Goal: Check status: Check status

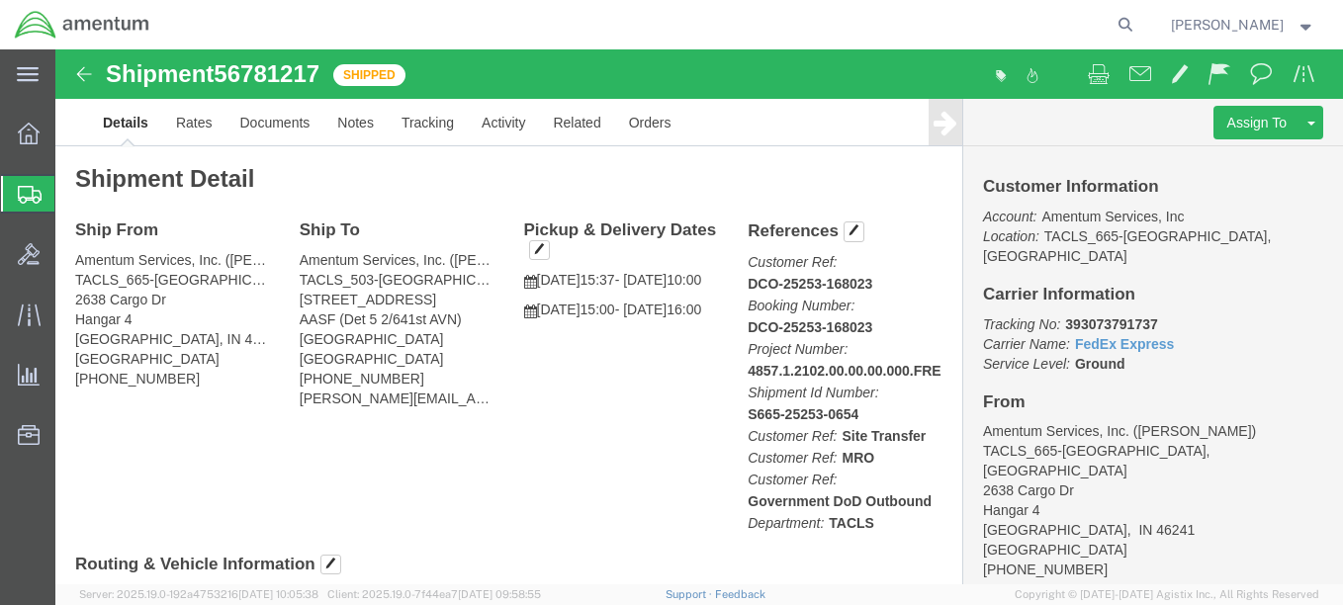
click at [70, 185] on span "Shipments" at bounding box center [62, 194] width 16 height 40
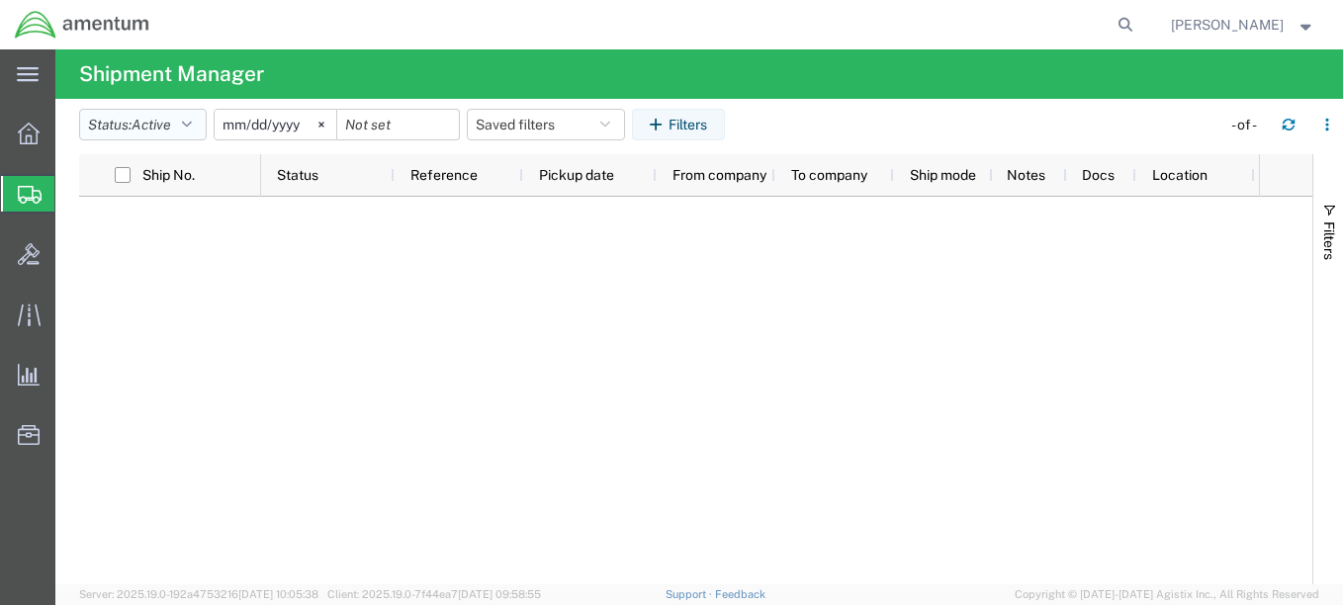
click at [199, 122] on button "Status: Active" at bounding box center [143, 125] width 128 height 32
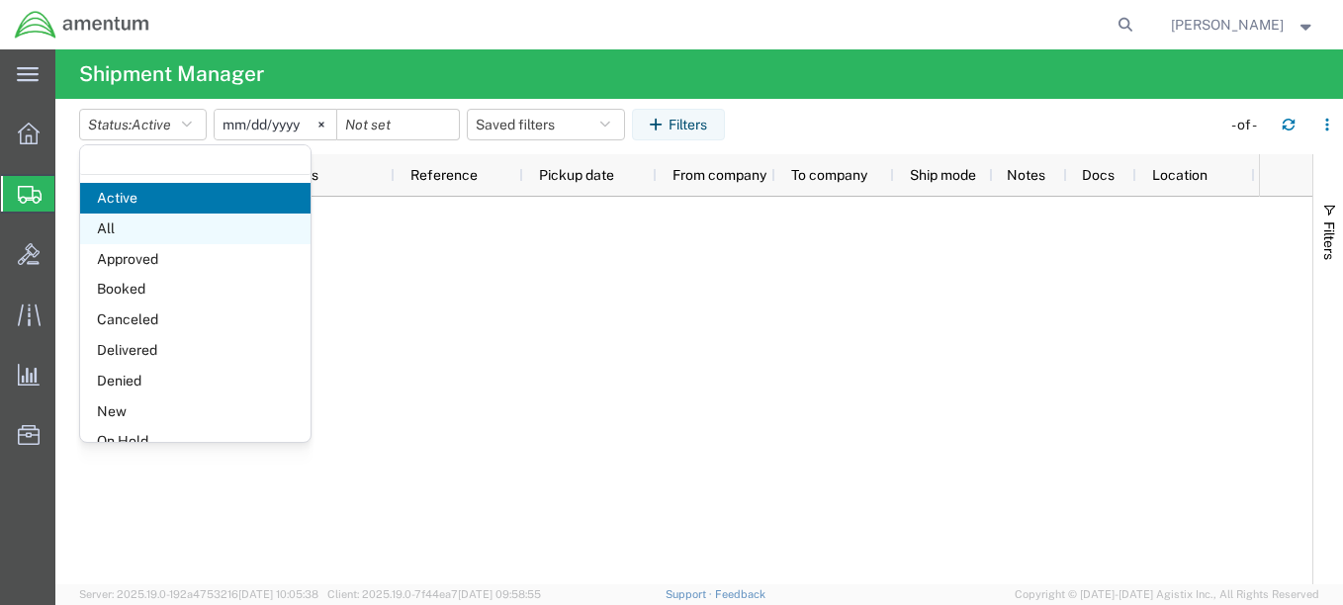
click at [146, 228] on span "All" at bounding box center [195, 229] width 230 height 31
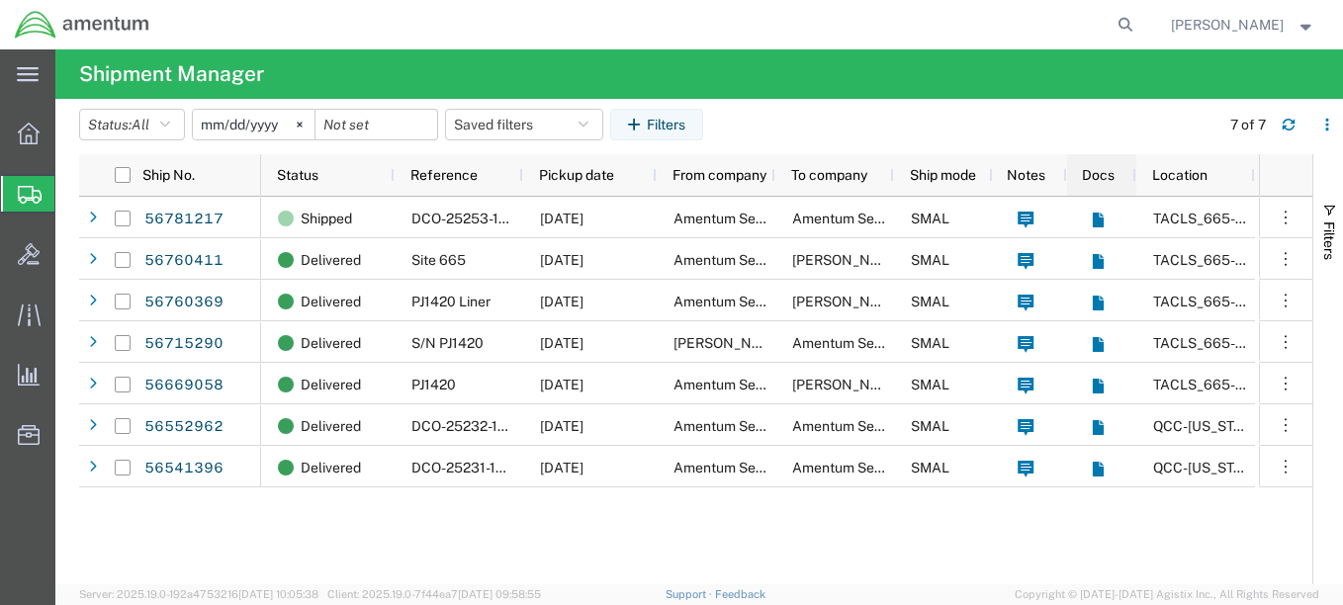
drag, startPoint x: 897, startPoint y: 177, endPoint x: 1095, endPoint y: 173, distance: 197.9
click at [1095, 173] on div "Status Reference Pickup date From company To company Ship mode Notes Docs Locat…" at bounding box center [758, 175] width 994 height 42
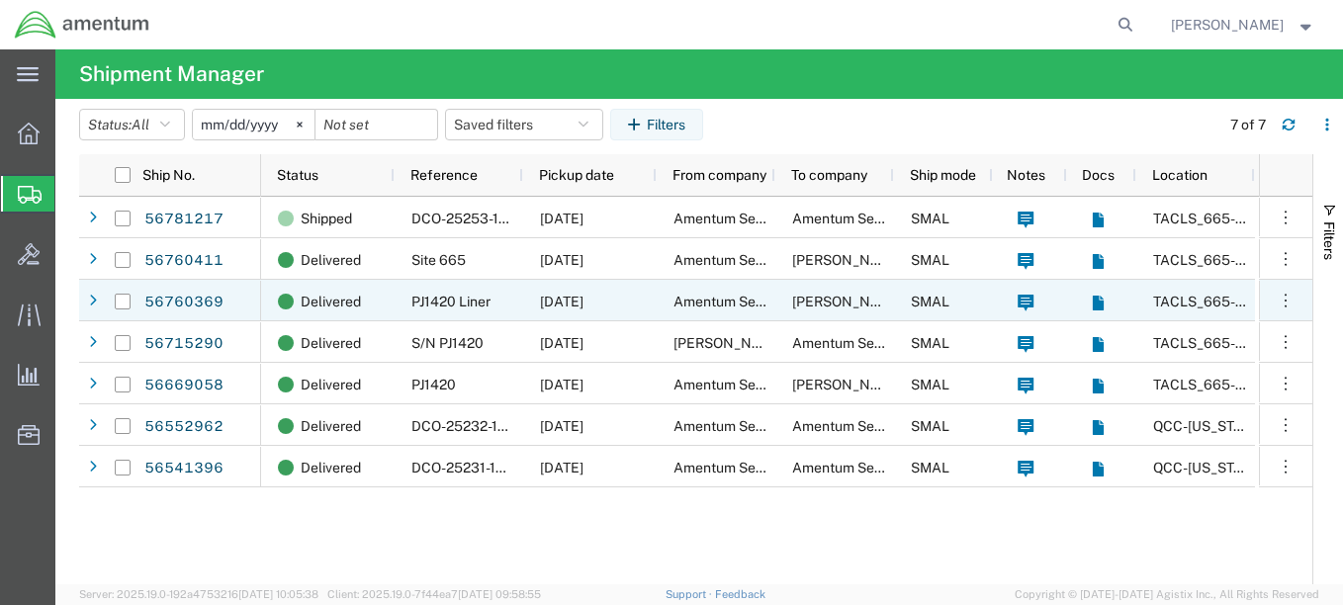
click at [491, 300] on span "PJ1420 Liner" at bounding box center [451, 302] width 79 height 16
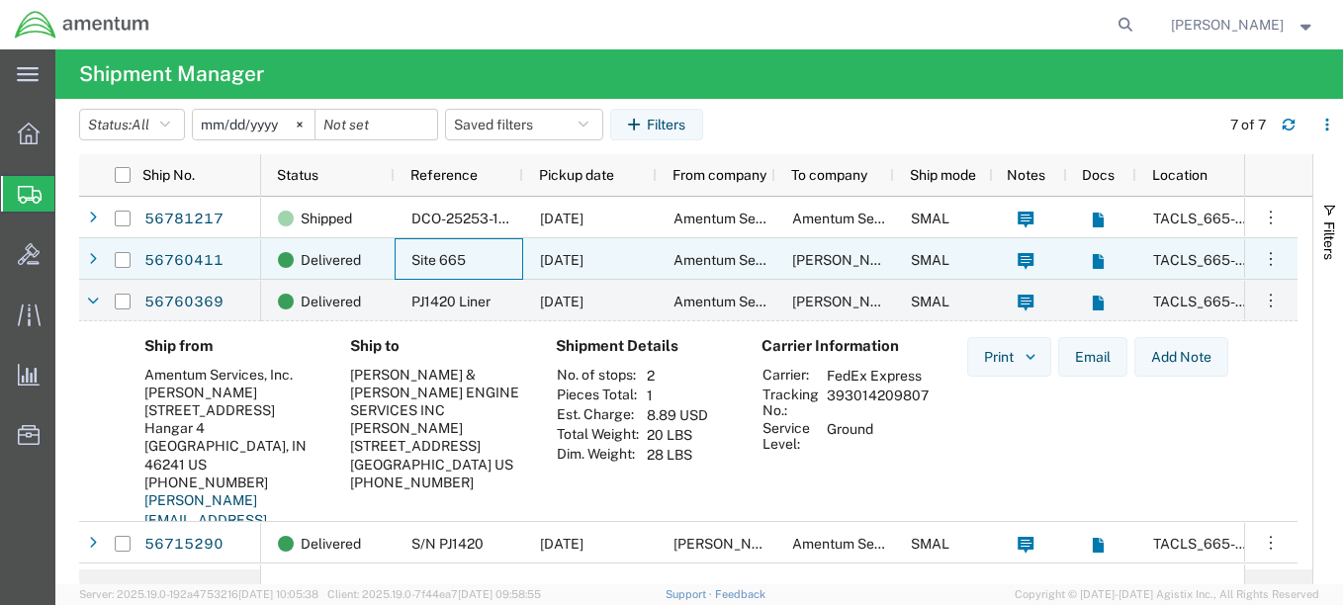
click at [438, 257] on span "Site 665" at bounding box center [439, 260] width 54 height 16
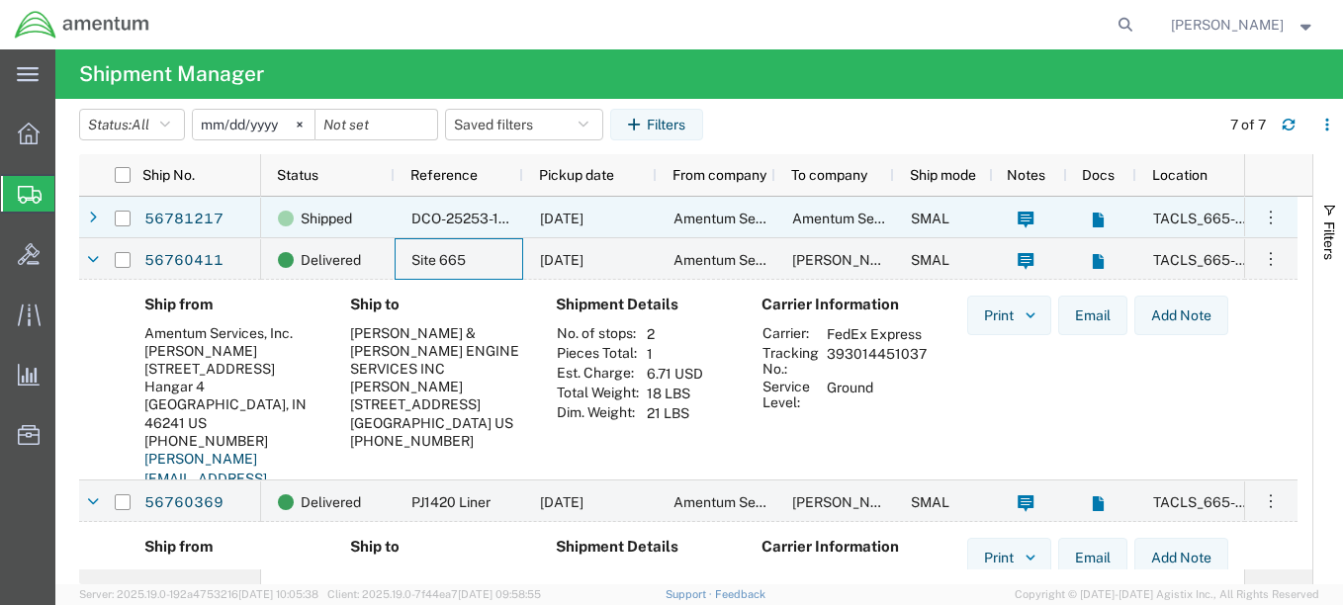
click at [572, 219] on span "[DATE]" at bounding box center [562, 219] width 44 height 16
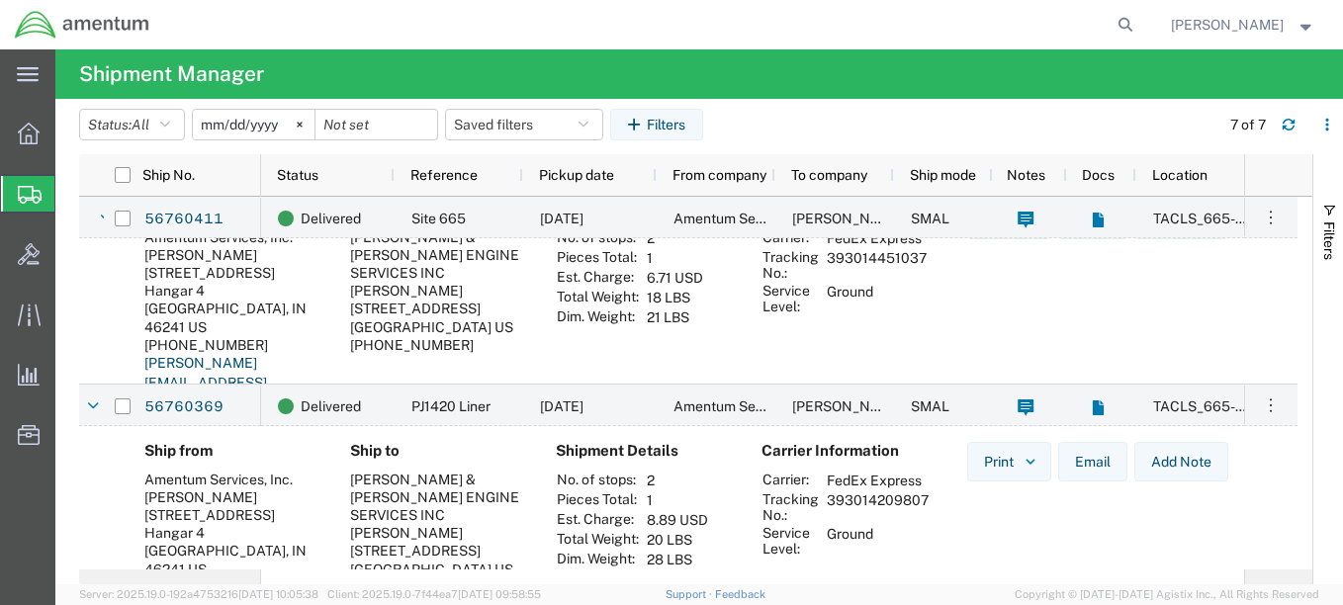
scroll to position [495, 0]
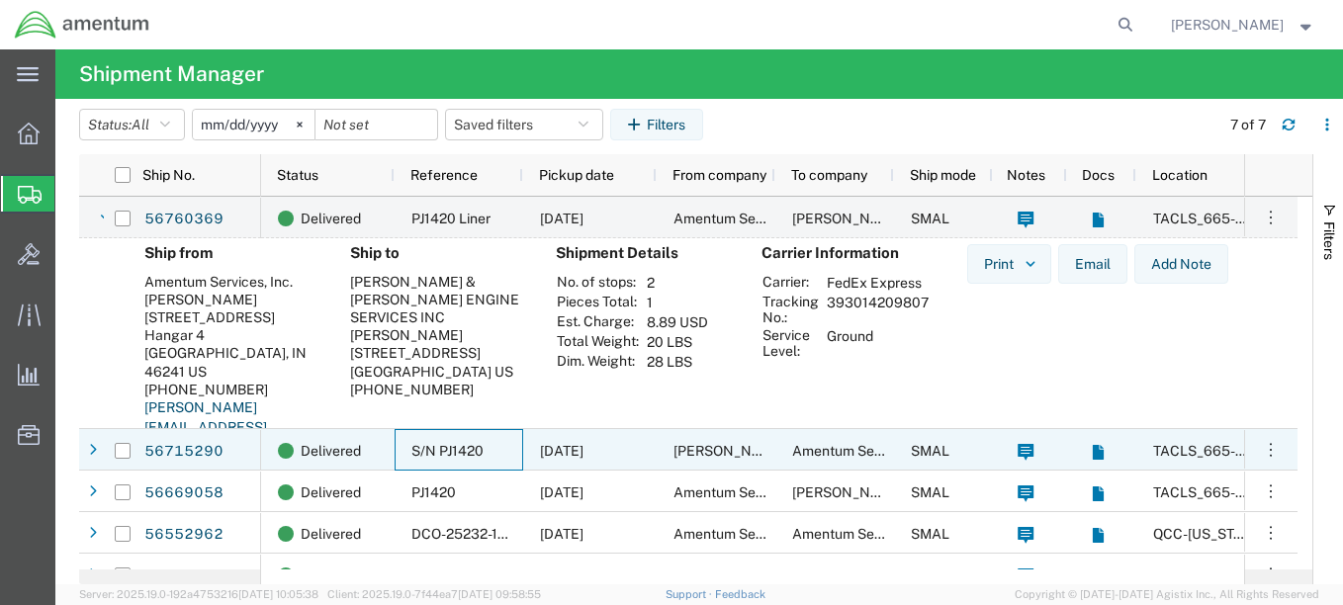
click at [455, 450] on span "S/N PJ1420" at bounding box center [448, 451] width 72 height 16
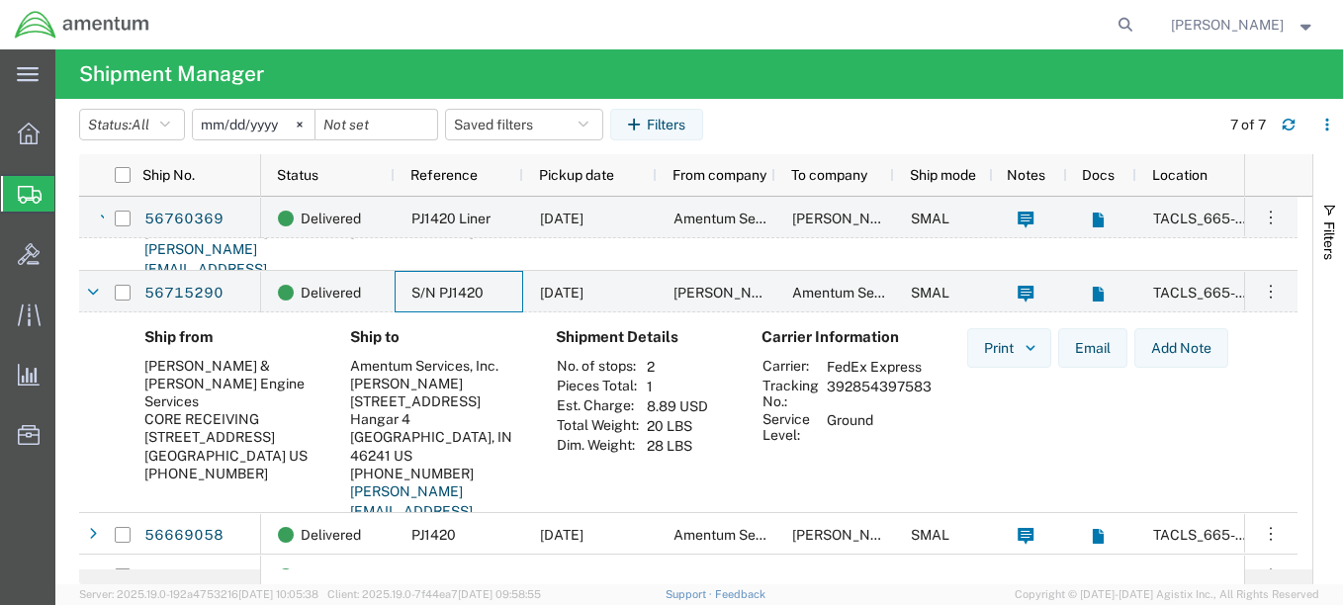
scroll to position [692, 0]
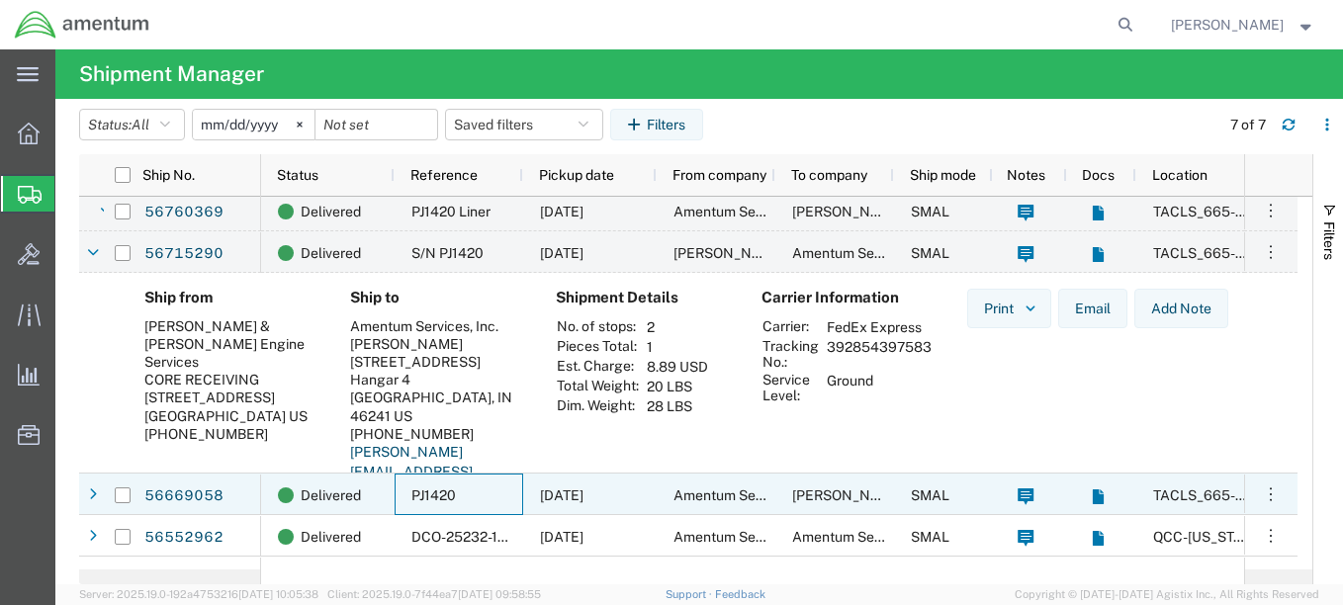
click at [442, 503] on span "PJ1420" at bounding box center [434, 496] width 45 height 16
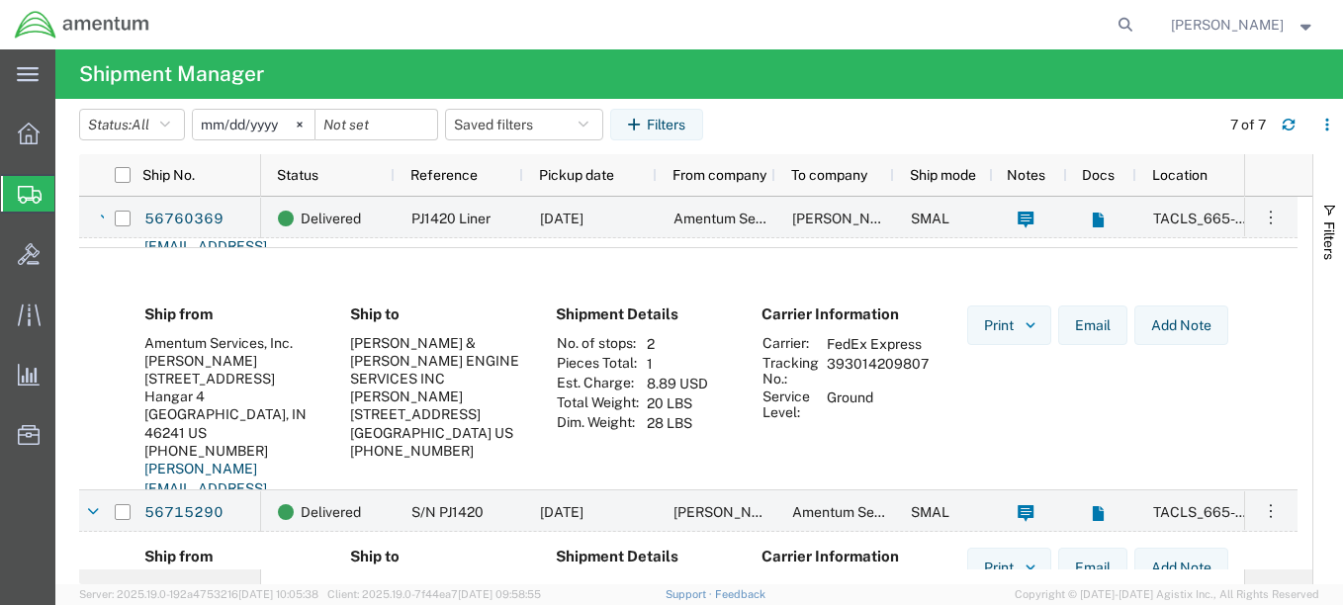
scroll to position [0, 0]
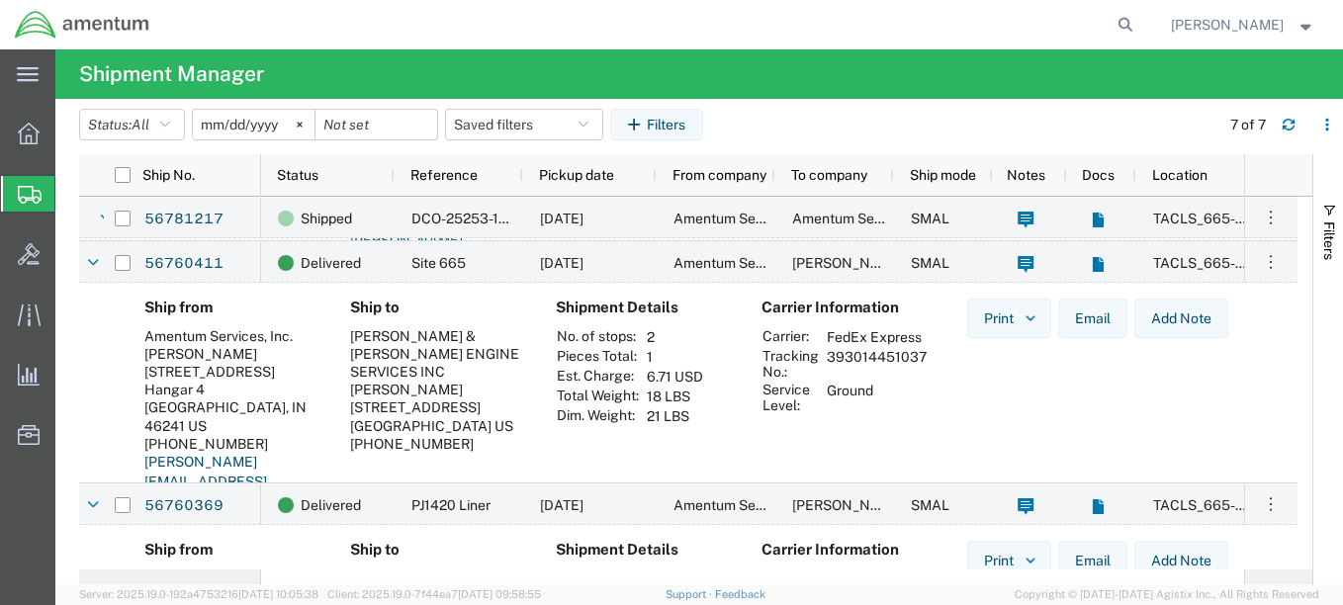
click at [873, 358] on td "393014451037" at bounding box center [877, 364] width 114 height 34
copy td "393014451037"
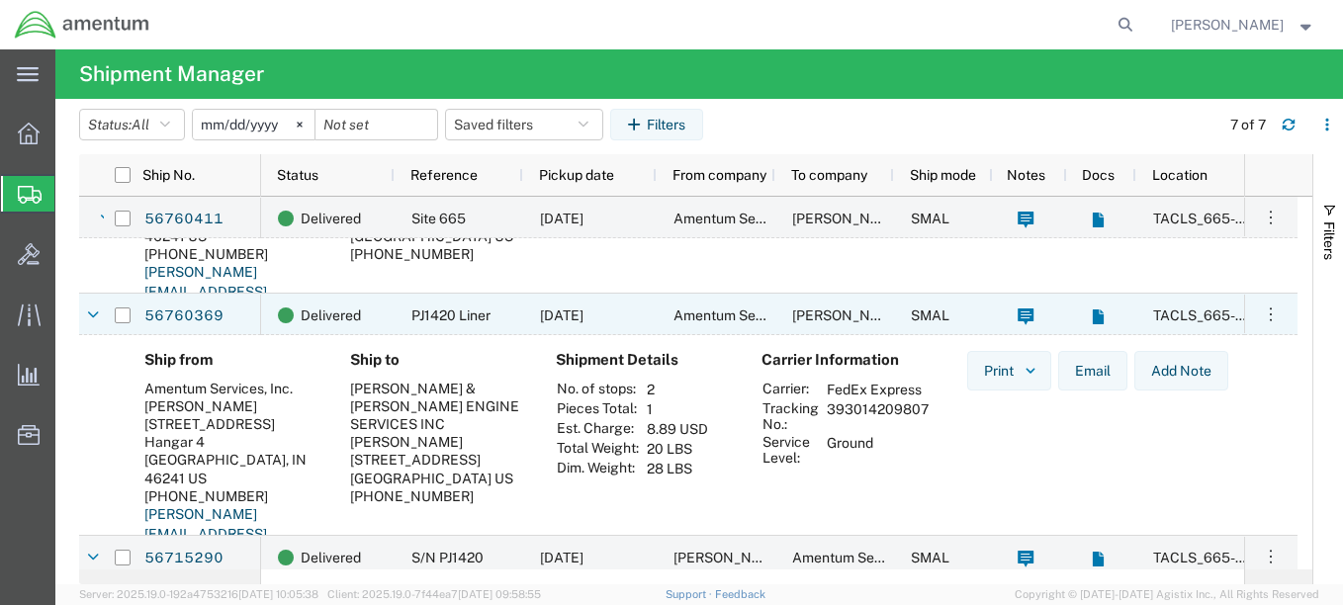
scroll to position [396, 0]
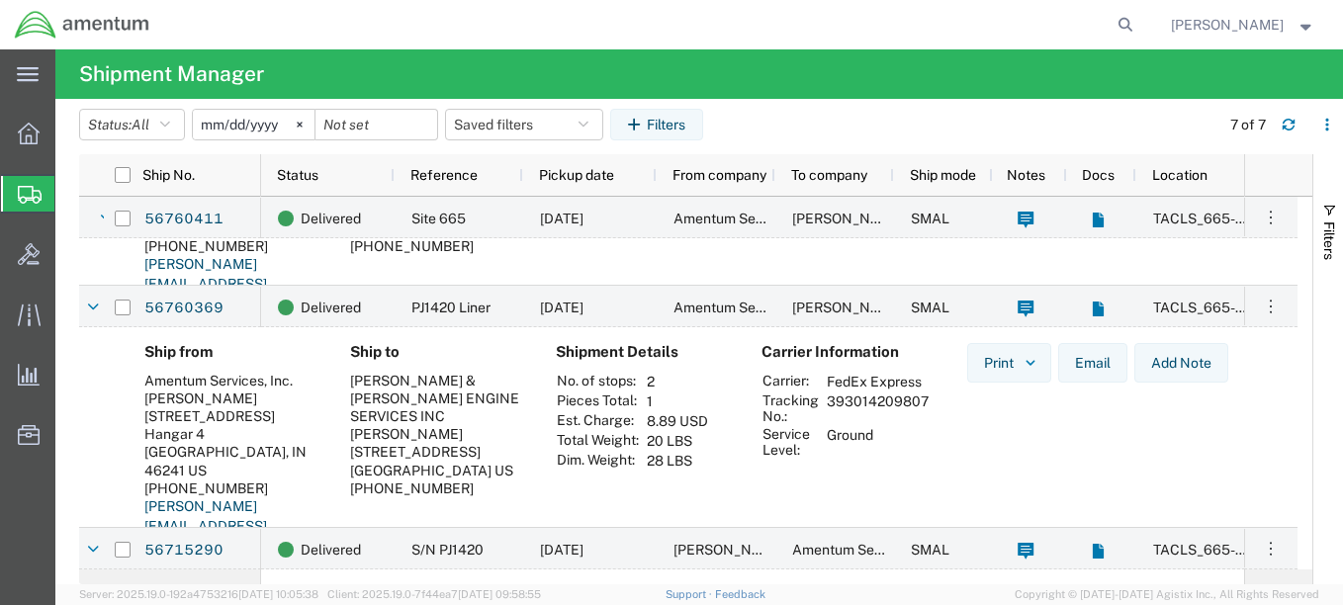
click at [878, 403] on td "393014209807" at bounding box center [878, 409] width 116 height 34
copy td "393014209807"
